Goal: Find specific page/section: Find specific page/section

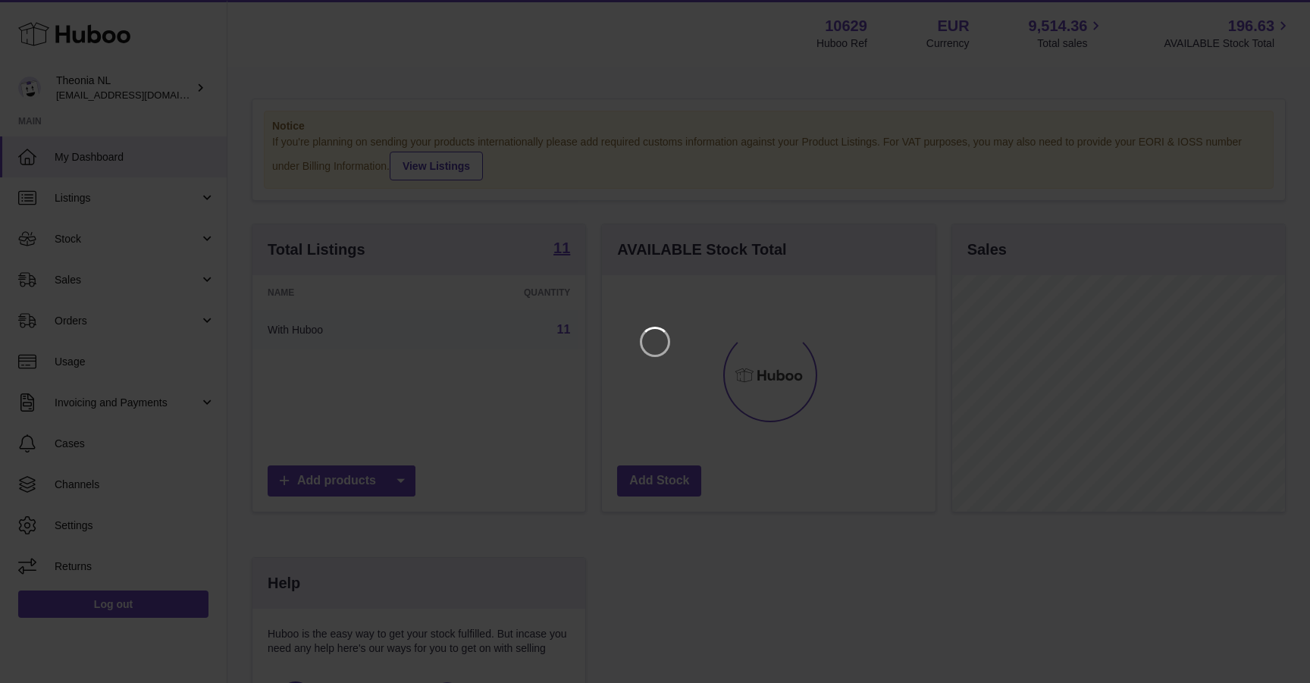
scroll to position [237, 333]
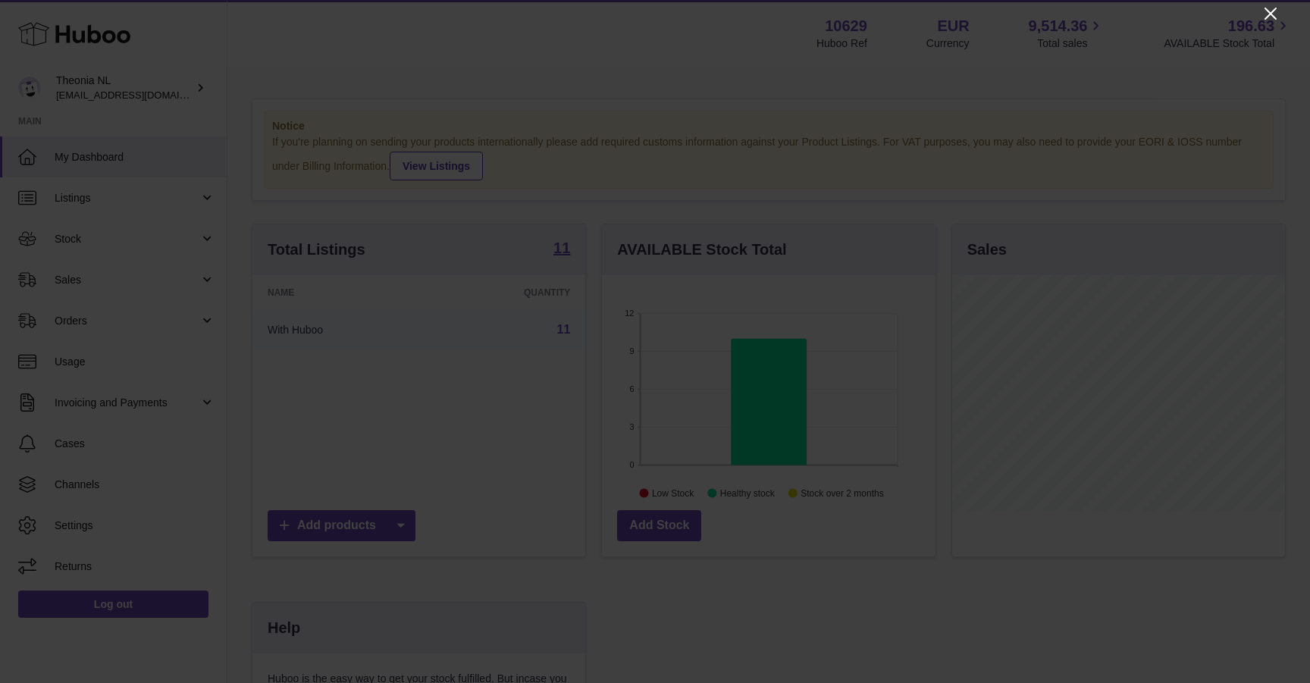
click at [1269, 14] on icon "Close" at bounding box center [1271, 14] width 18 height 18
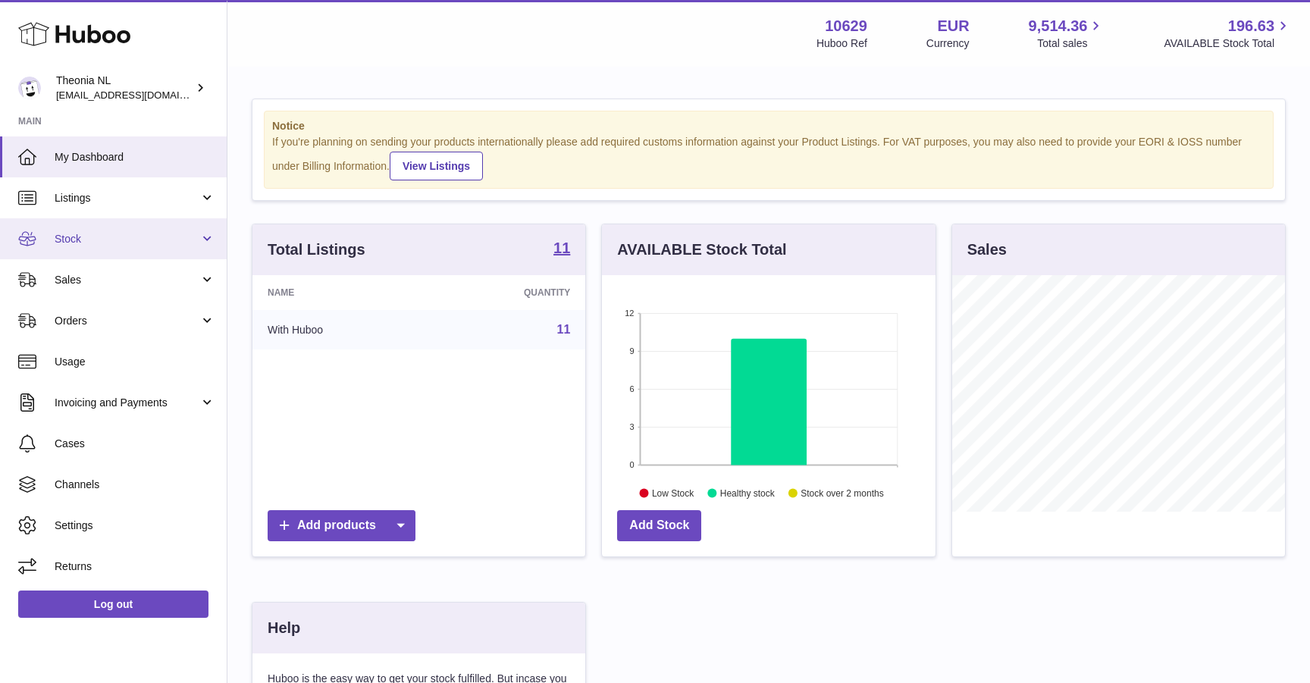
click at [152, 241] on span "Stock" at bounding box center [127, 239] width 145 height 14
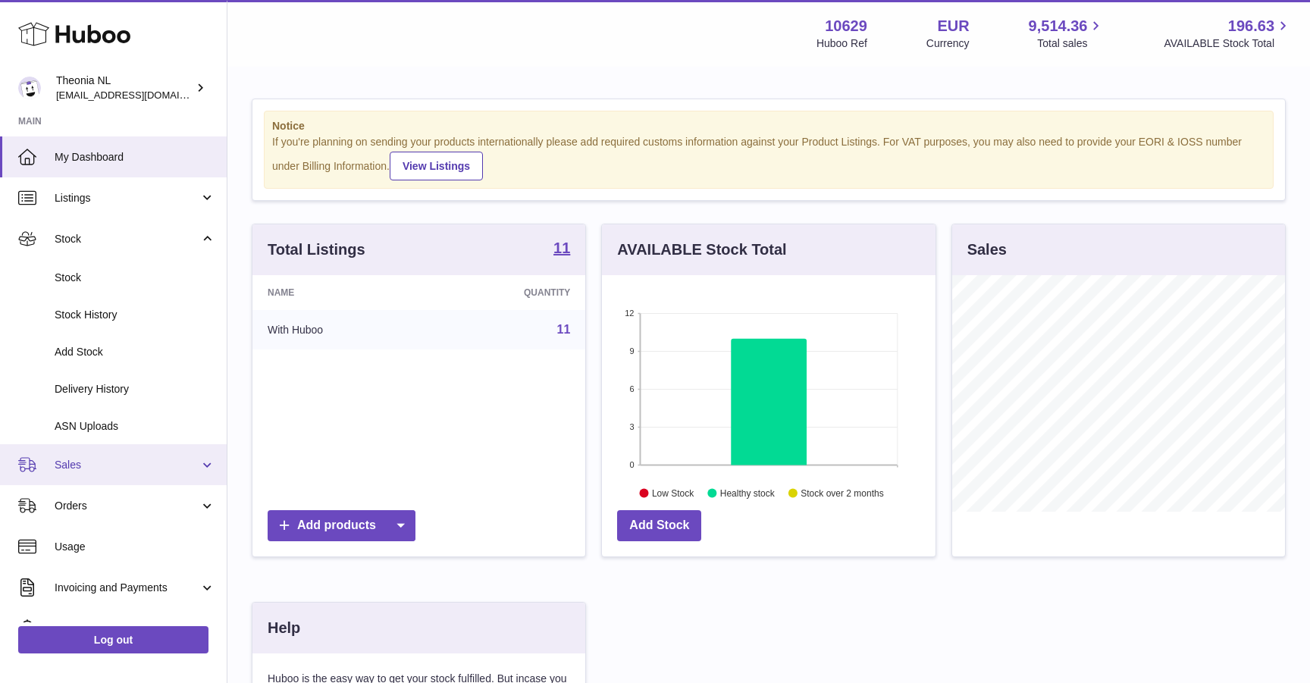
click at [90, 462] on span "Sales" at bounding box center [127, 465] width 145 height 14
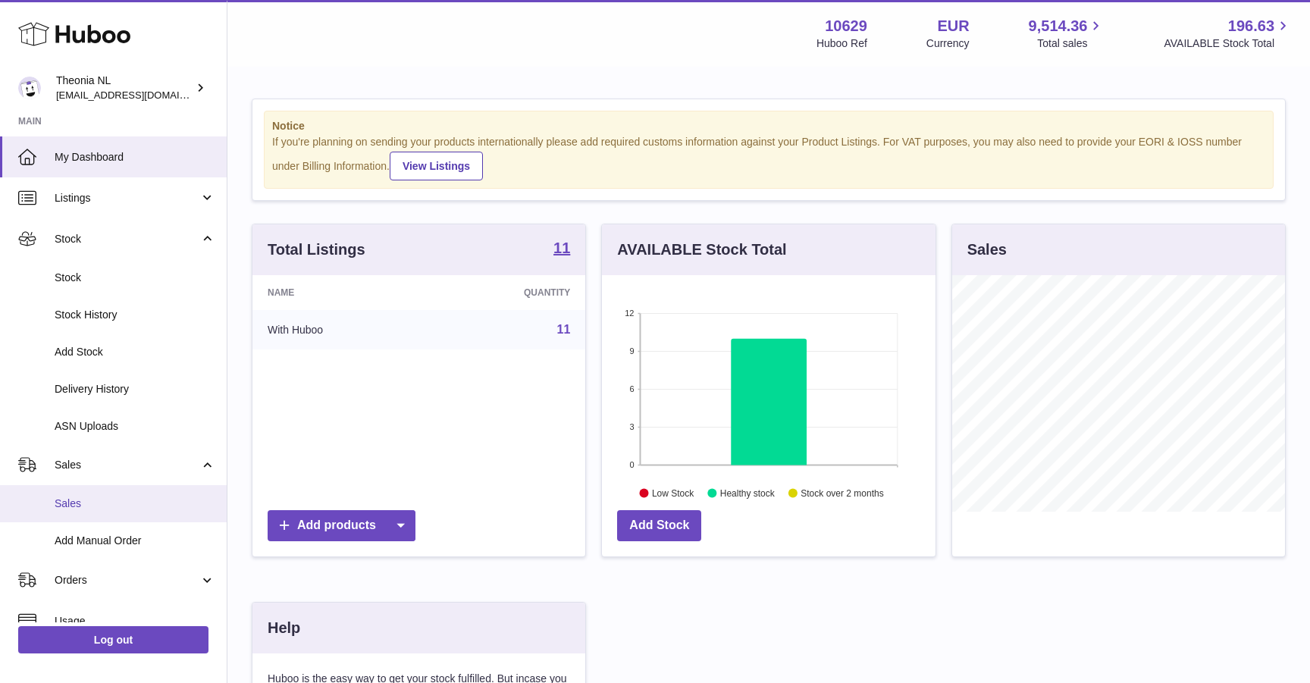
click at [103, 517] on link "Sales" at bounding box center [113, 503] width 227 height 37
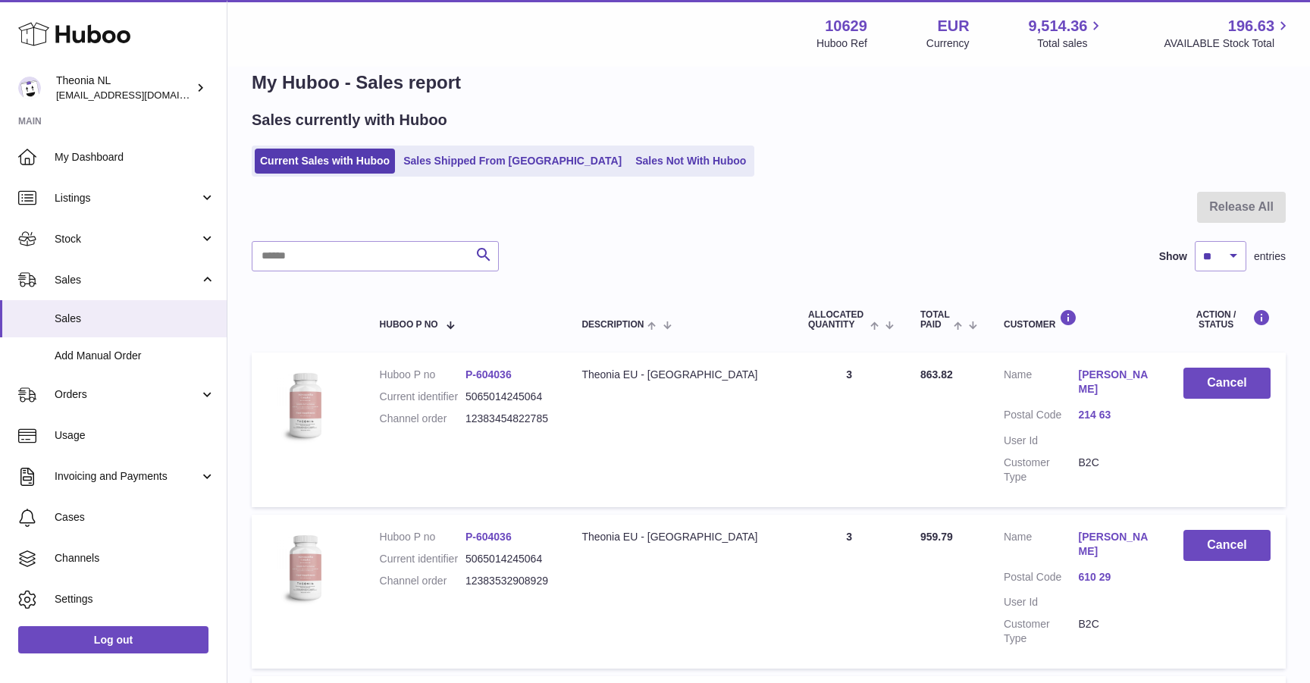
scroll to position [39, 0]
